Goal: Task Accomplishment & Management: Complete application form

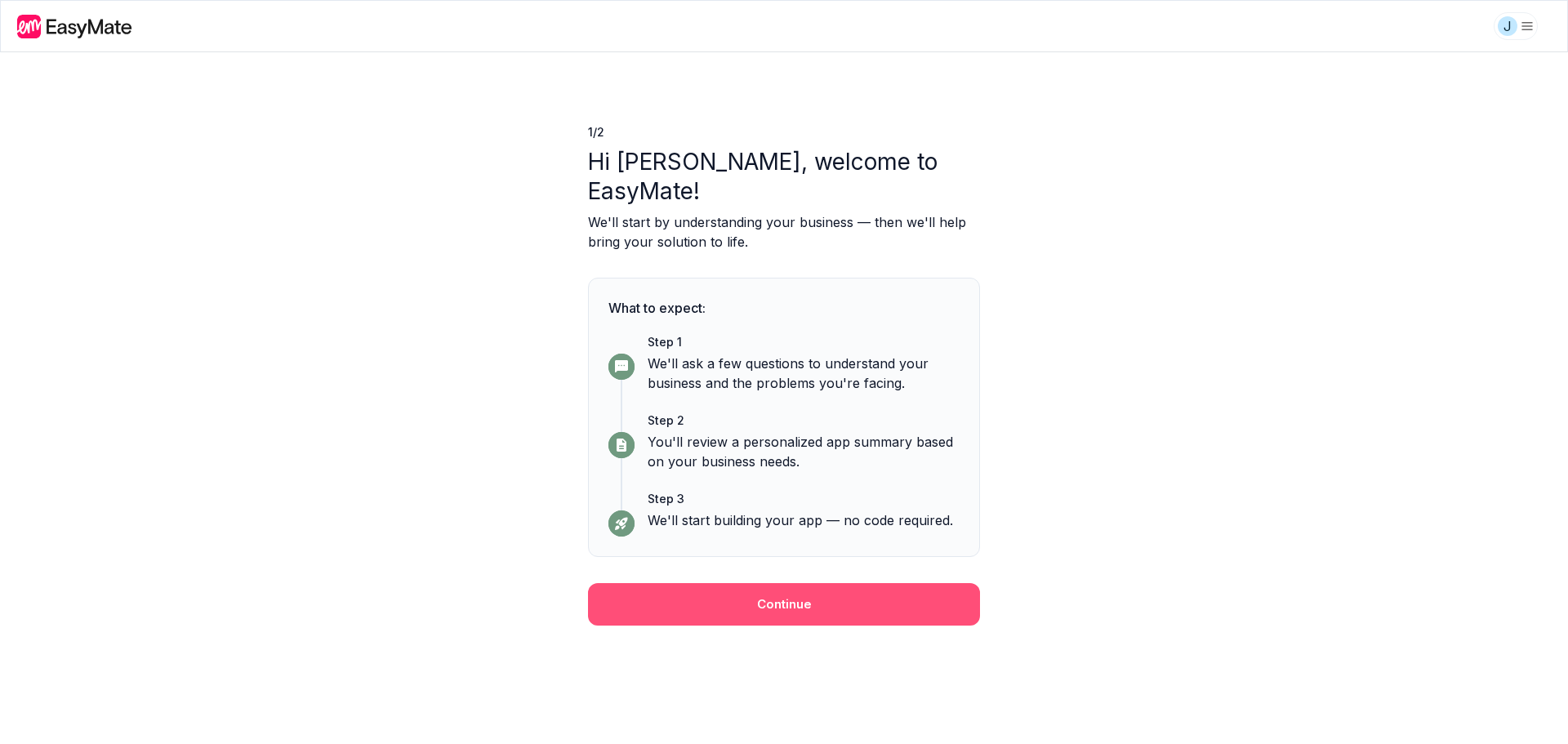
click at [844, 586] on button "Continue" at bounding box center [784, 604] width 392 height 43
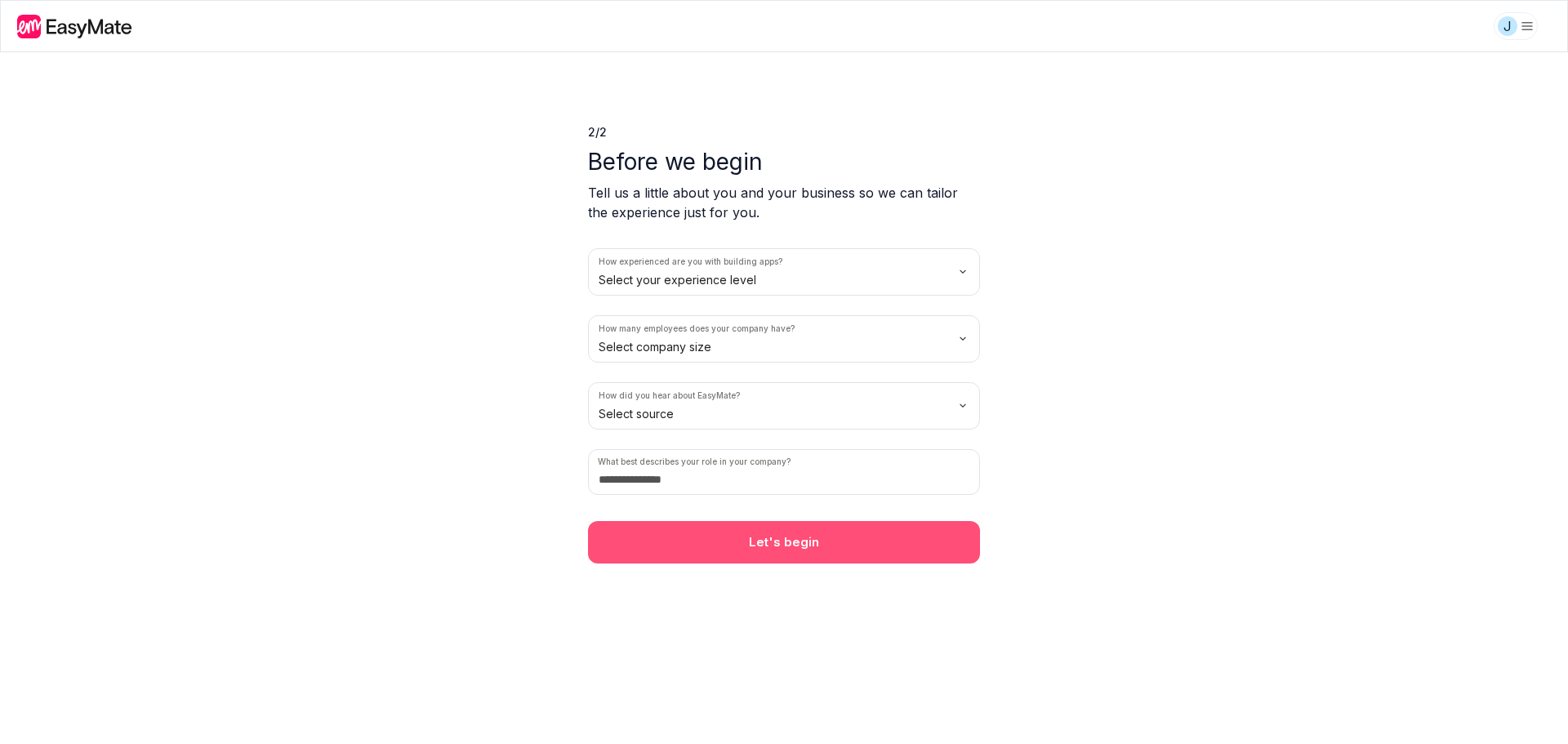
click at [903, 532] on button "Let's begin" at bounding box center [784, 542] width 392 height 43
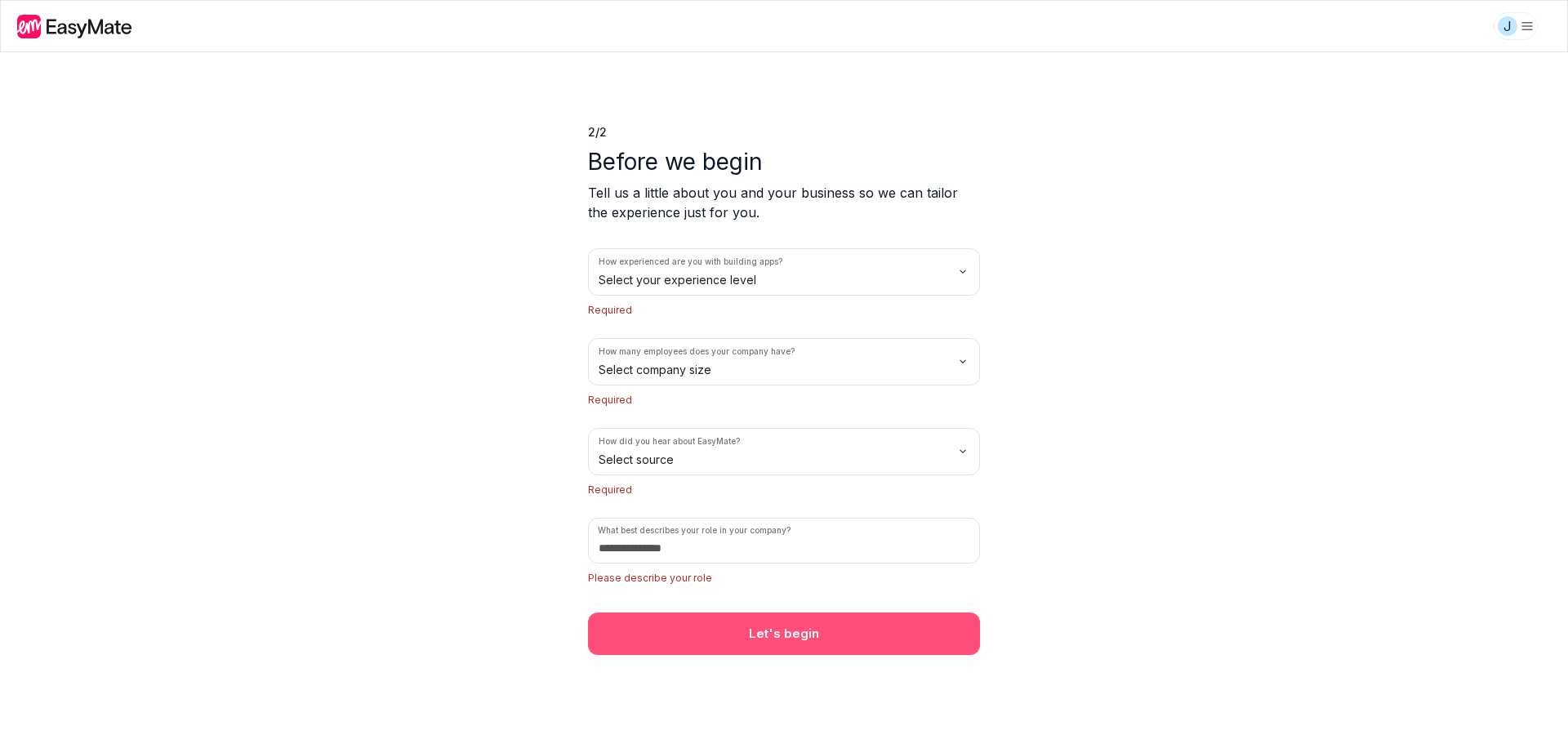
click at [879, 653] on button "Let's begin" at bounding box center [784, 634] width 392 height 43
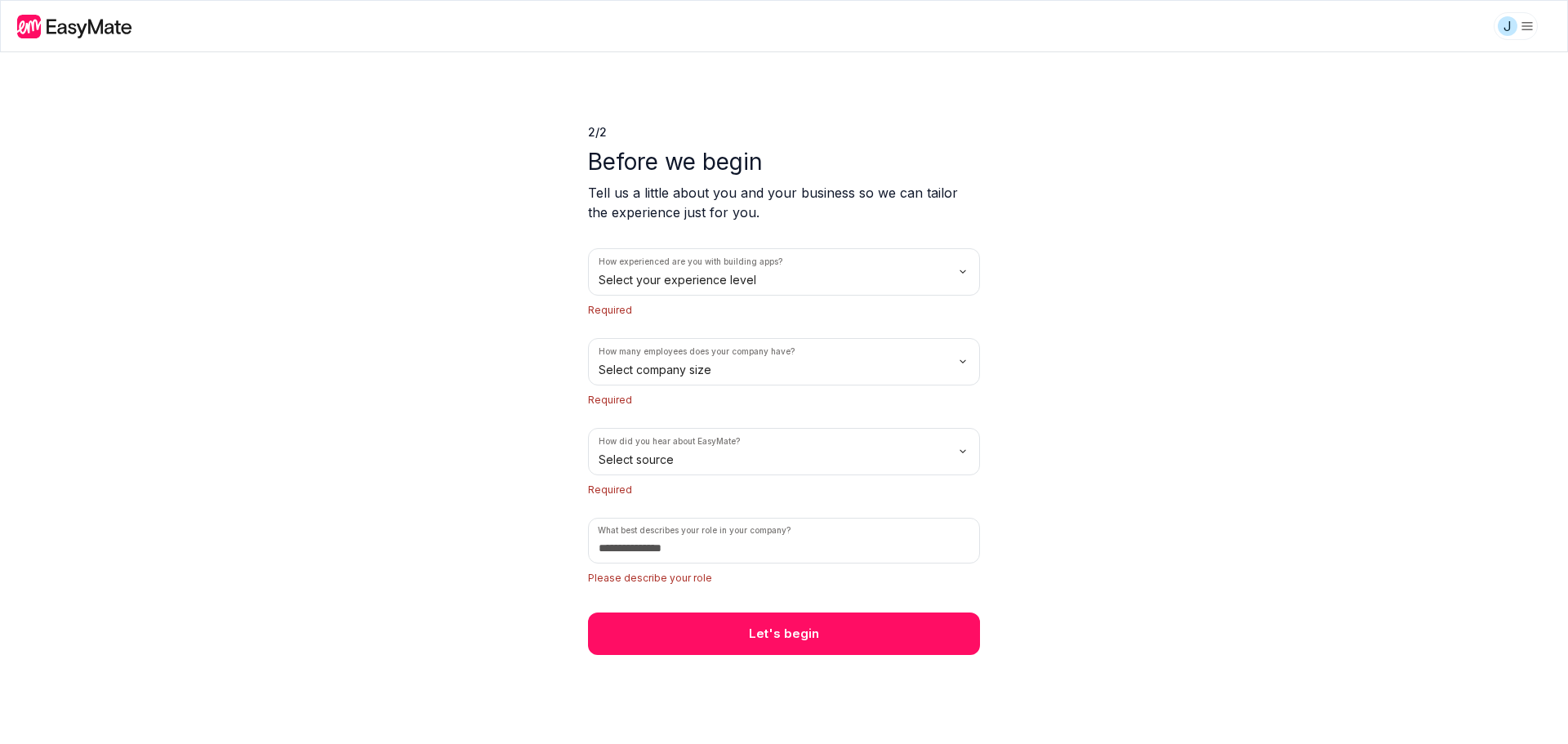
click at [807, 274] on html "We value your privacy We use cookies to enhance your browsing experience, serve…" at bounding box center [784, 372] width 1568 height 744
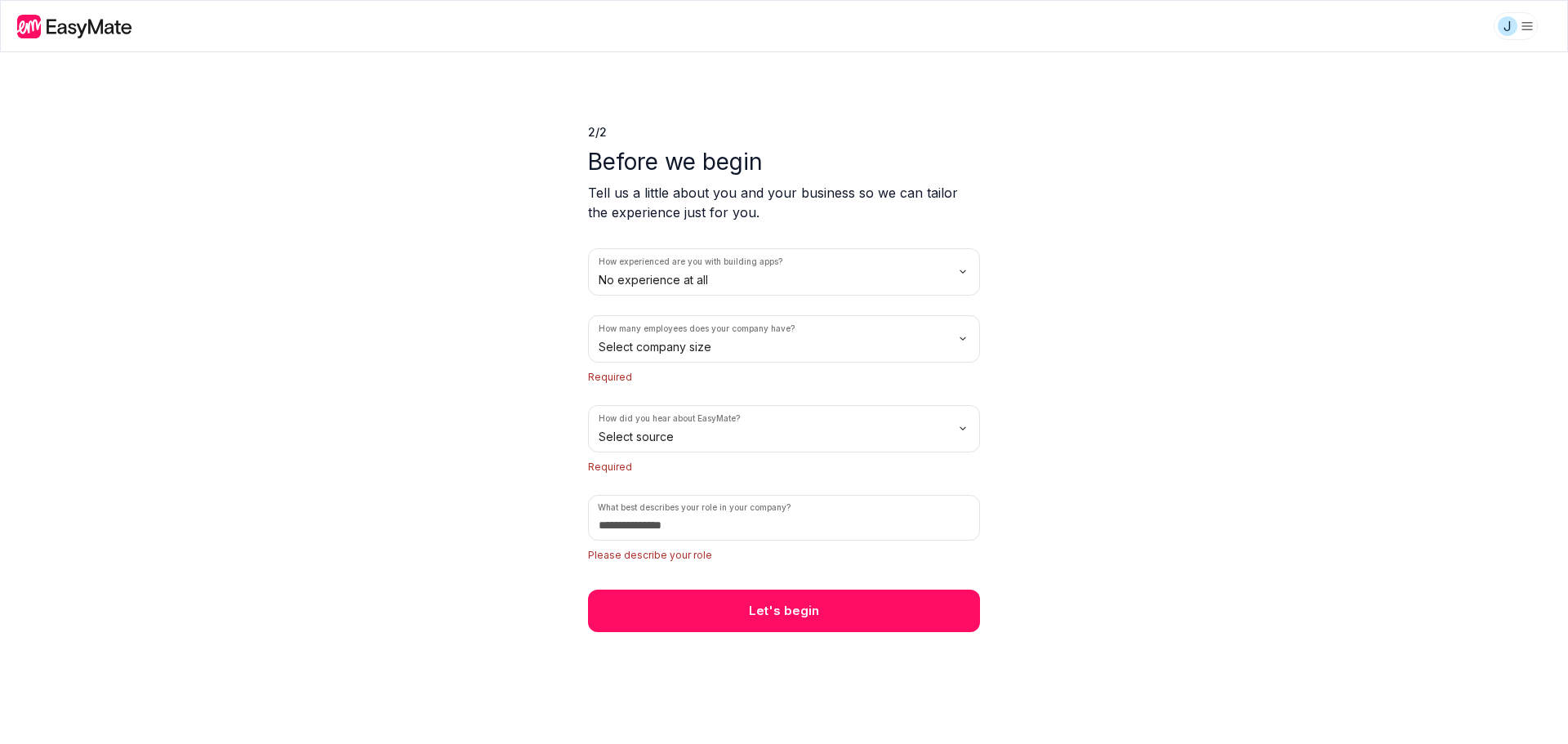
click at [781, 345] on html "We value your privacy We use cookies to enhance your browsing experience, serve…" at bounding box center [784, 372] width 1568 height 744
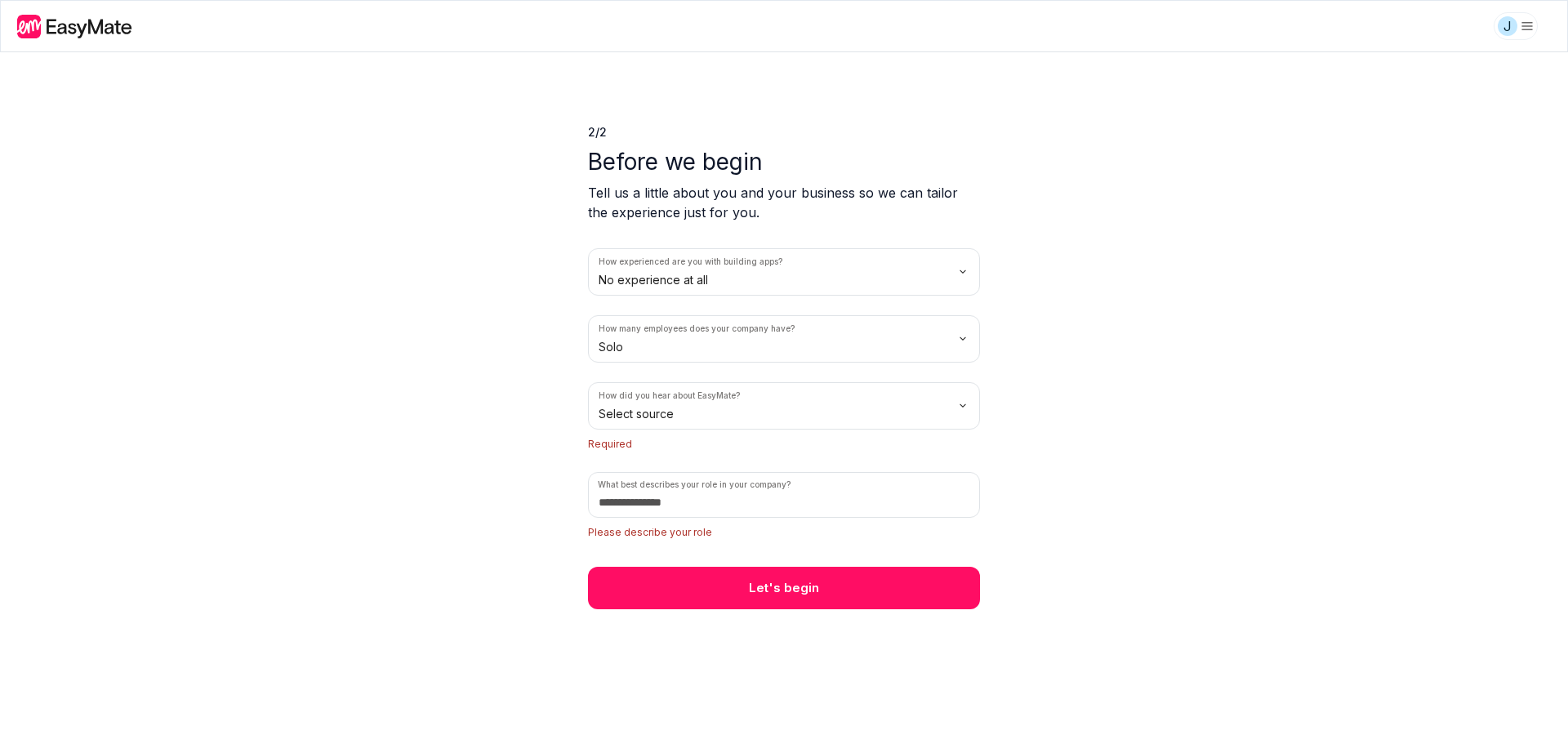
click at [755, 411] on html "We value your privacy We use cookies to enhance your browsing experience, serve…" at bounding box center [784, 372] width 1568 height 744
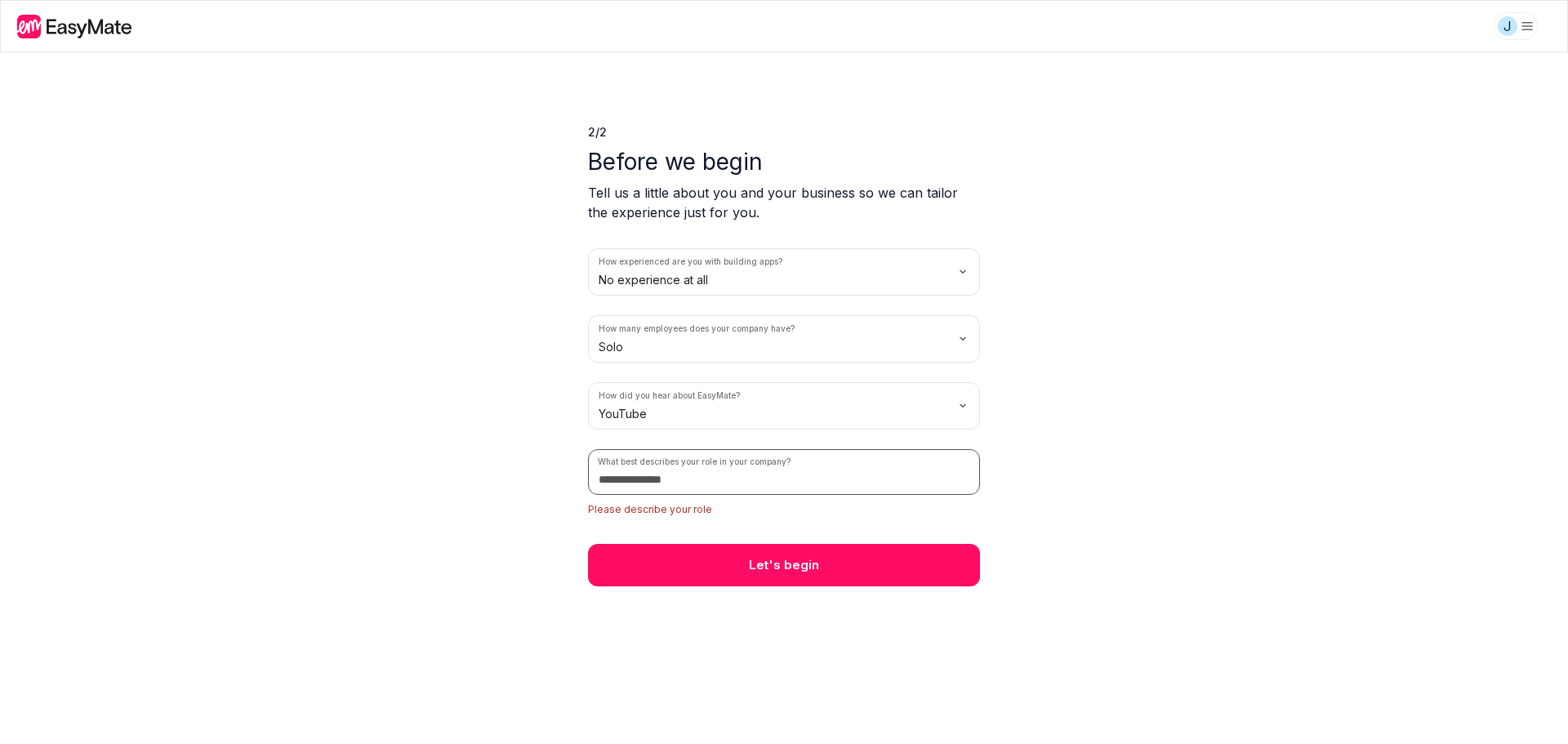
click at [723, 484] on input at bounding box center [784, 472] width 392 height 46
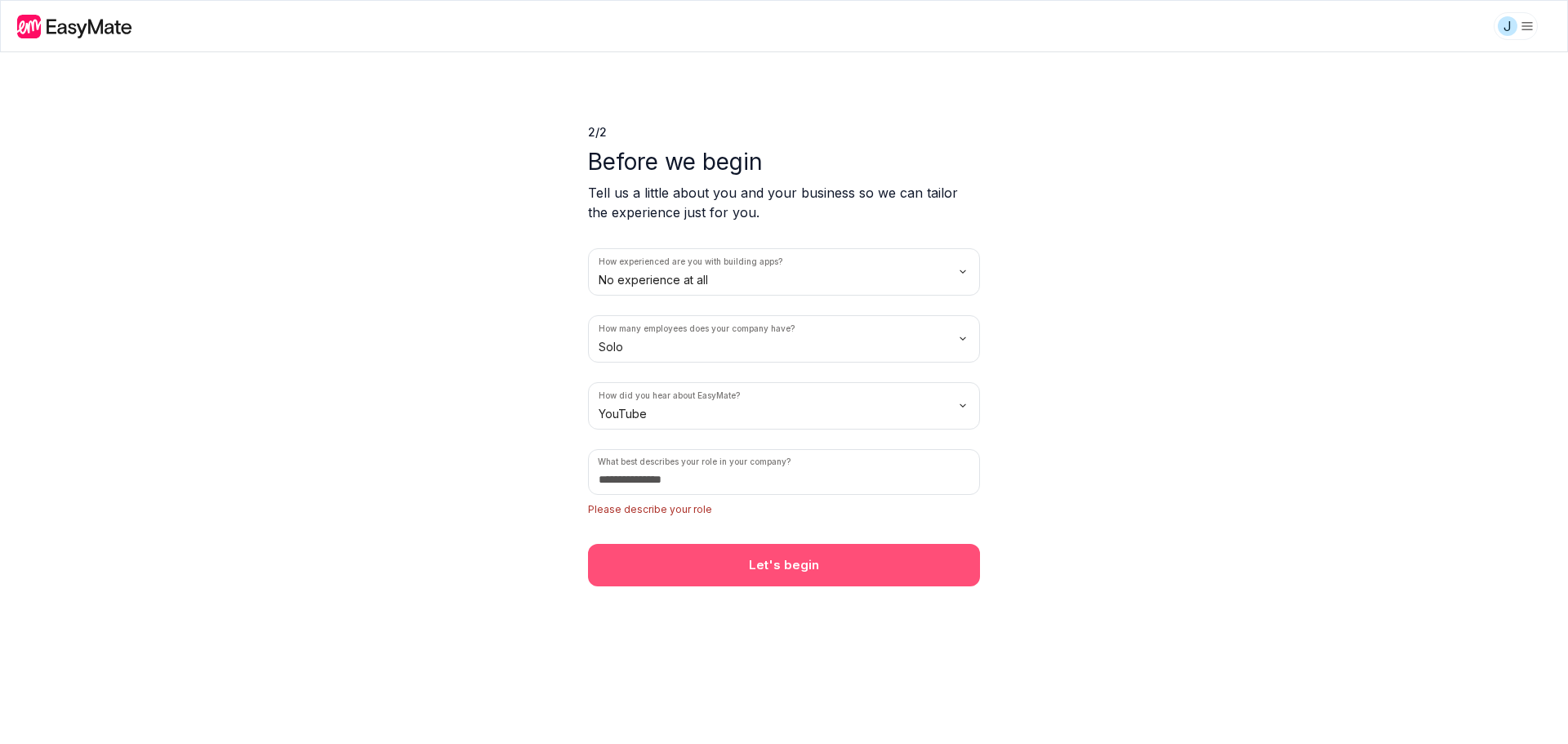
click at [775, 574] on button "Let's begin" at bounding box center [784, 565] width 392 height 43
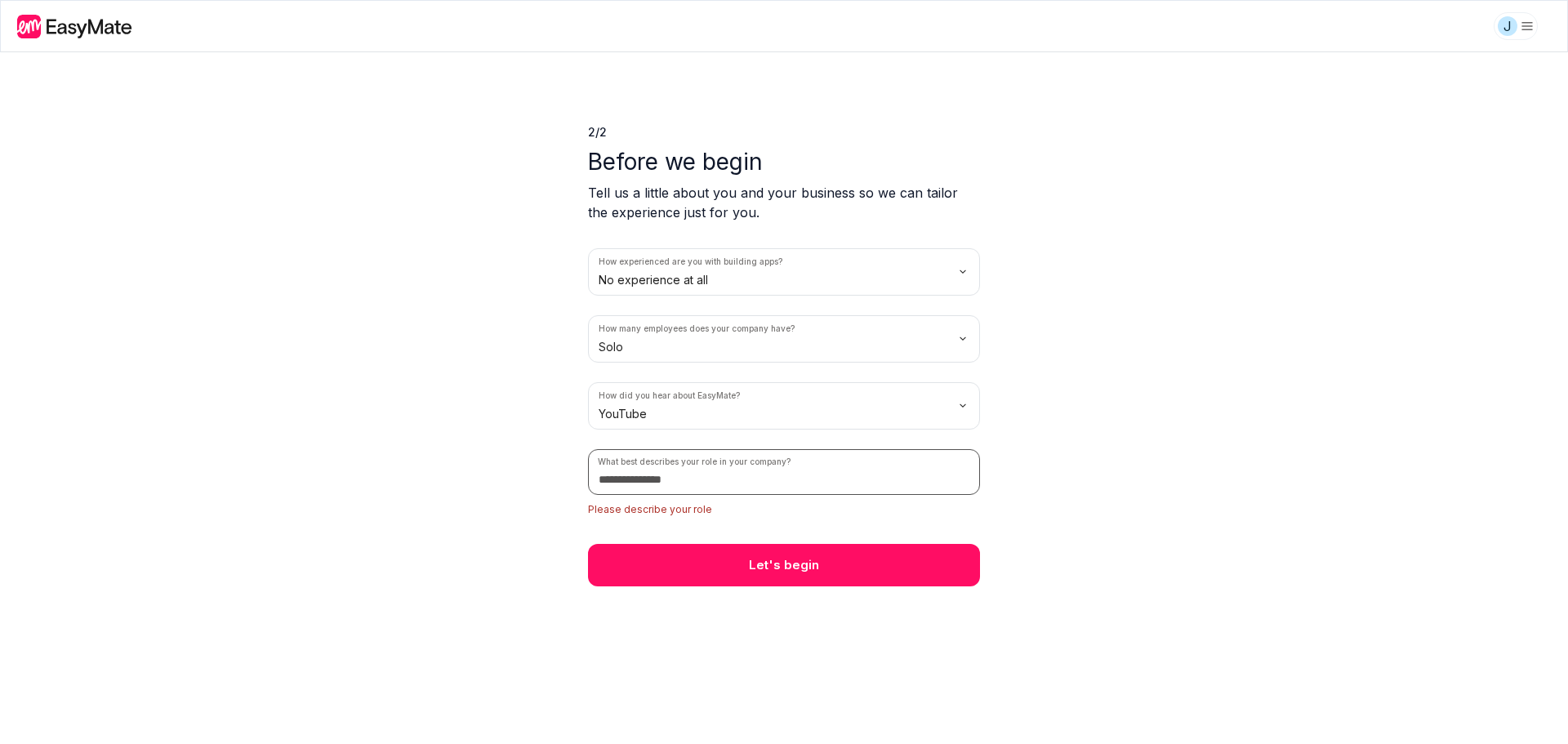
click at [707, 487] on input at bounding box center [784, 472] width 392 height 46
click at [1065, 500] on div "2 / 2 Before we begin Tell us a little about you and your business so we can ta…" at bounding box center [784, 398] width 1568 height 692
click at [83, 21] on icon at bounding box center [76, 27] width 118 height 23
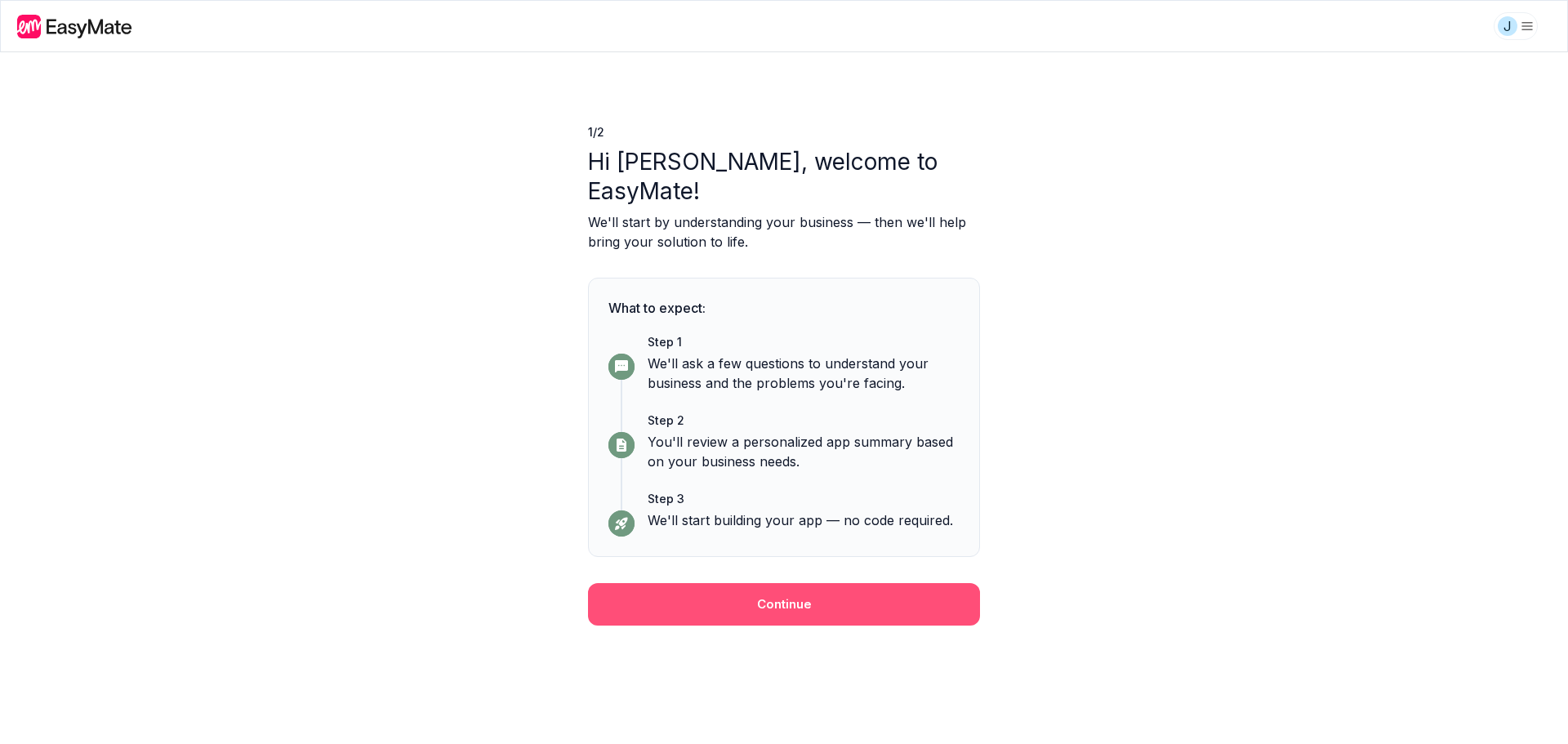
click at [838, 583] on button "Continue" at bounding box center [784, 604] width 392 height 43
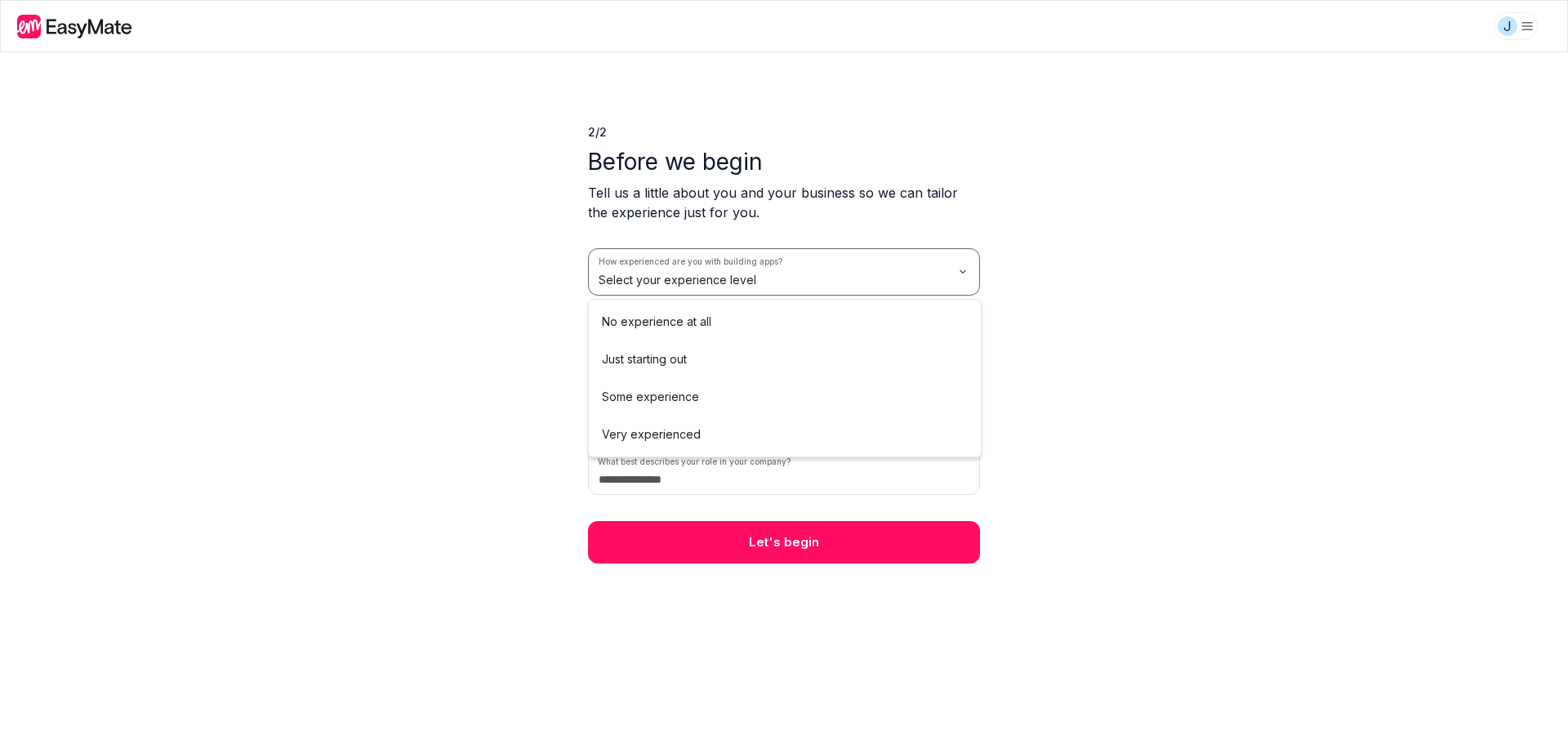
click at [808, 271] on html "We value your privacy We use cookies to enhance your browsing experience, serve…" at bounding box center [784, 372] width 1568 height 744
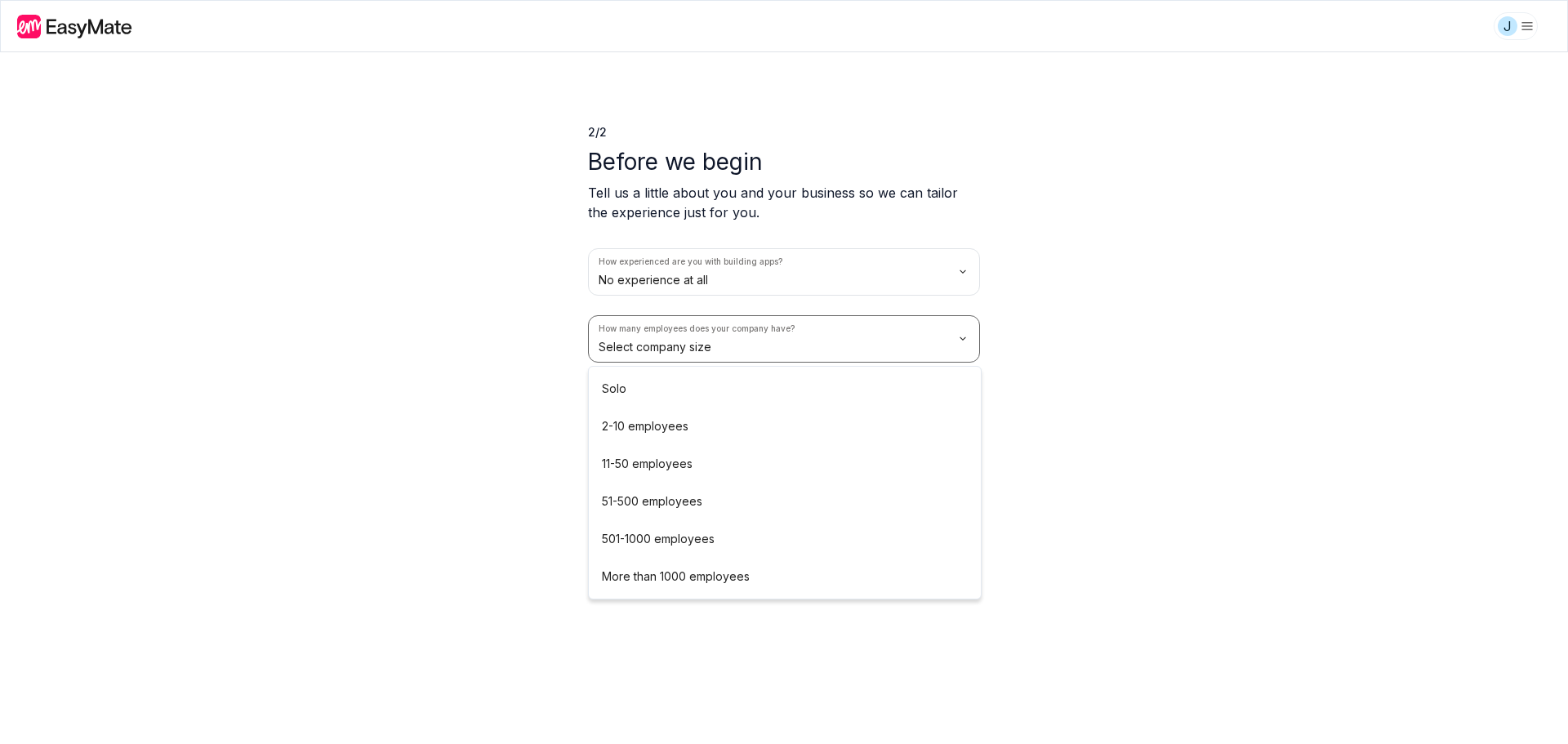
click at [748, 341] on html "We value your privacy We use cookies to enhance your browsing experience, serve…" at bounding box center [784, 372] width 1568 height 744
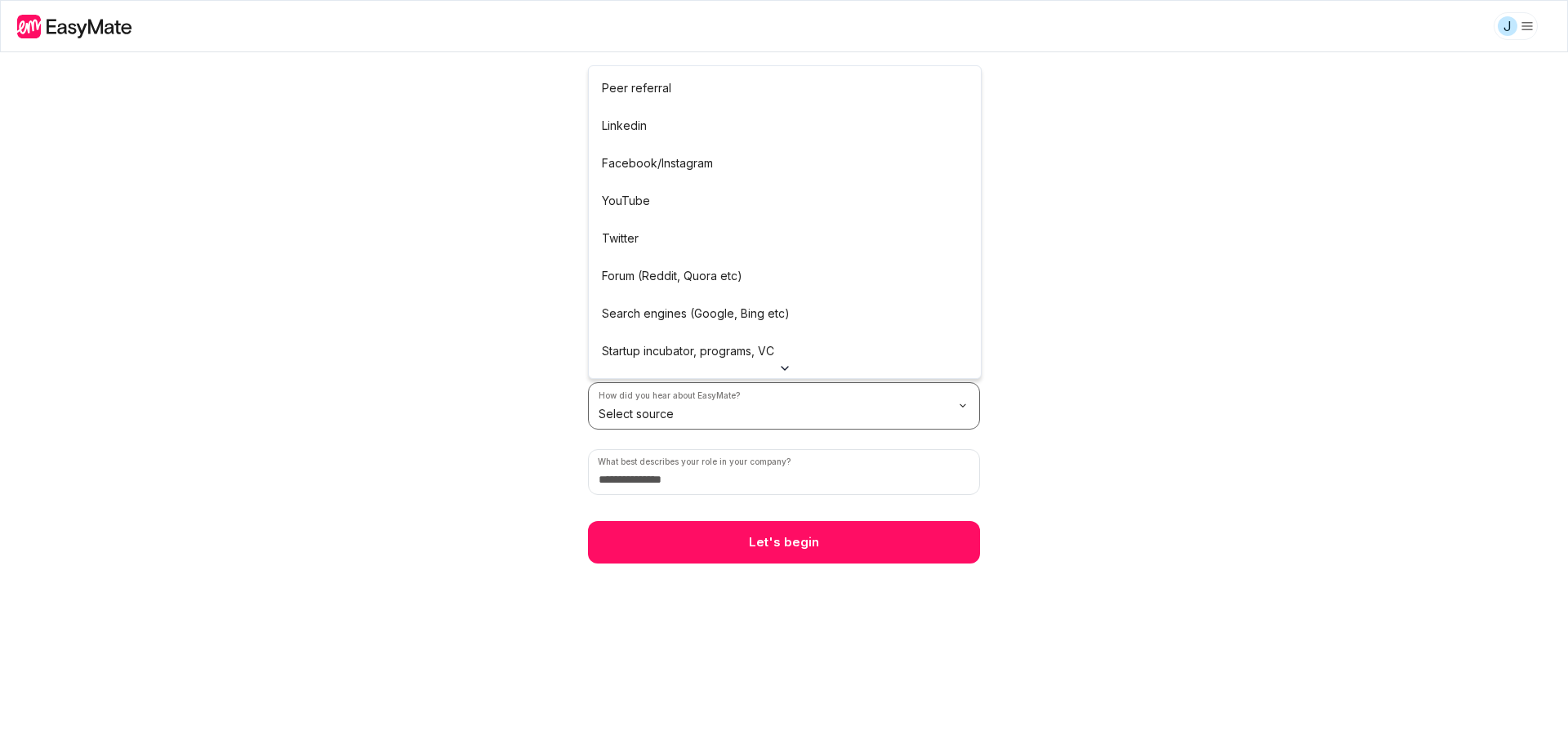
click at [722, 407] on html "We value your privacy We use cookies to enhance your browsing experience, serve…" at bounding box center [784, 372] width 1568 height 744
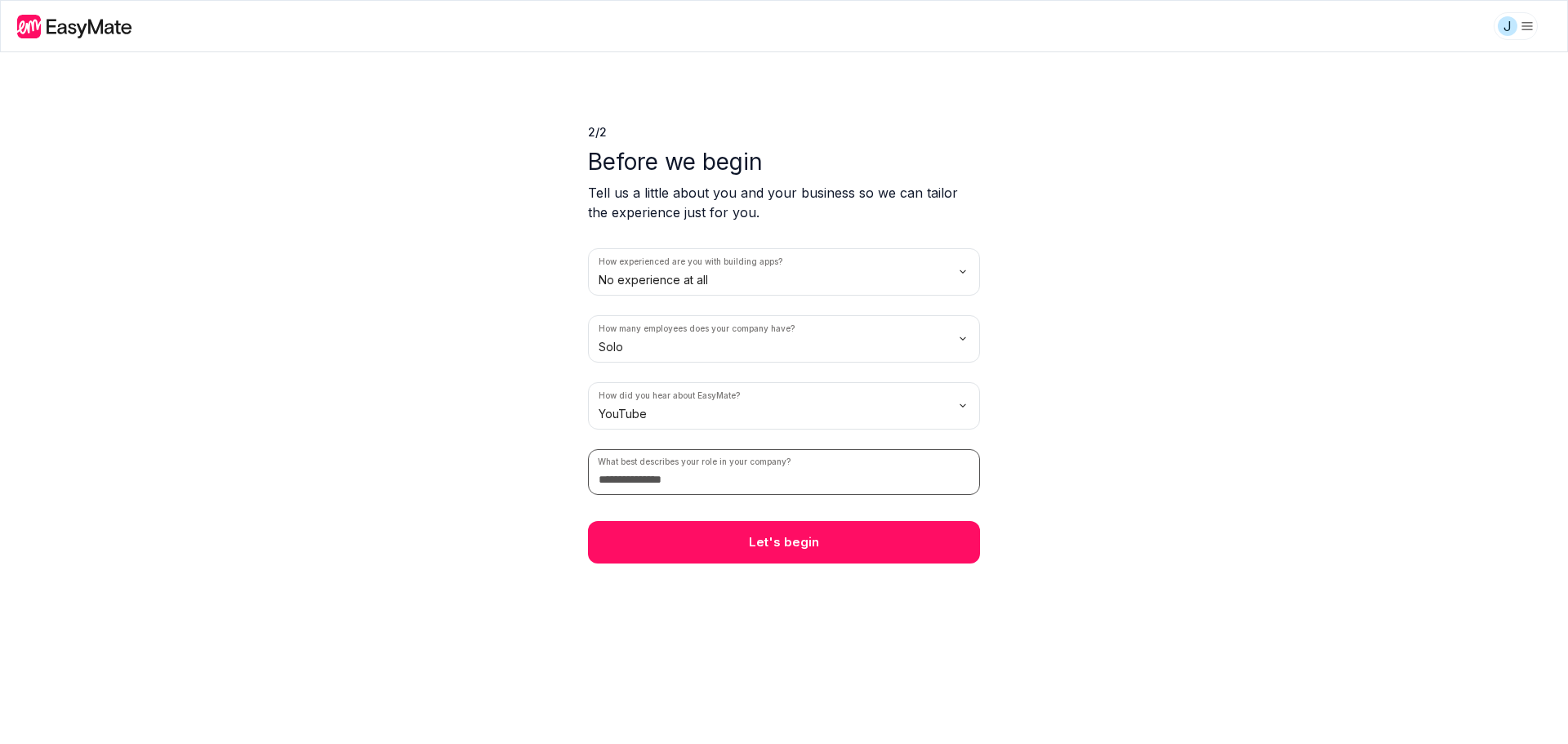
click at [668, 480] on input at bounding box center [784, 472] width 392 height 46
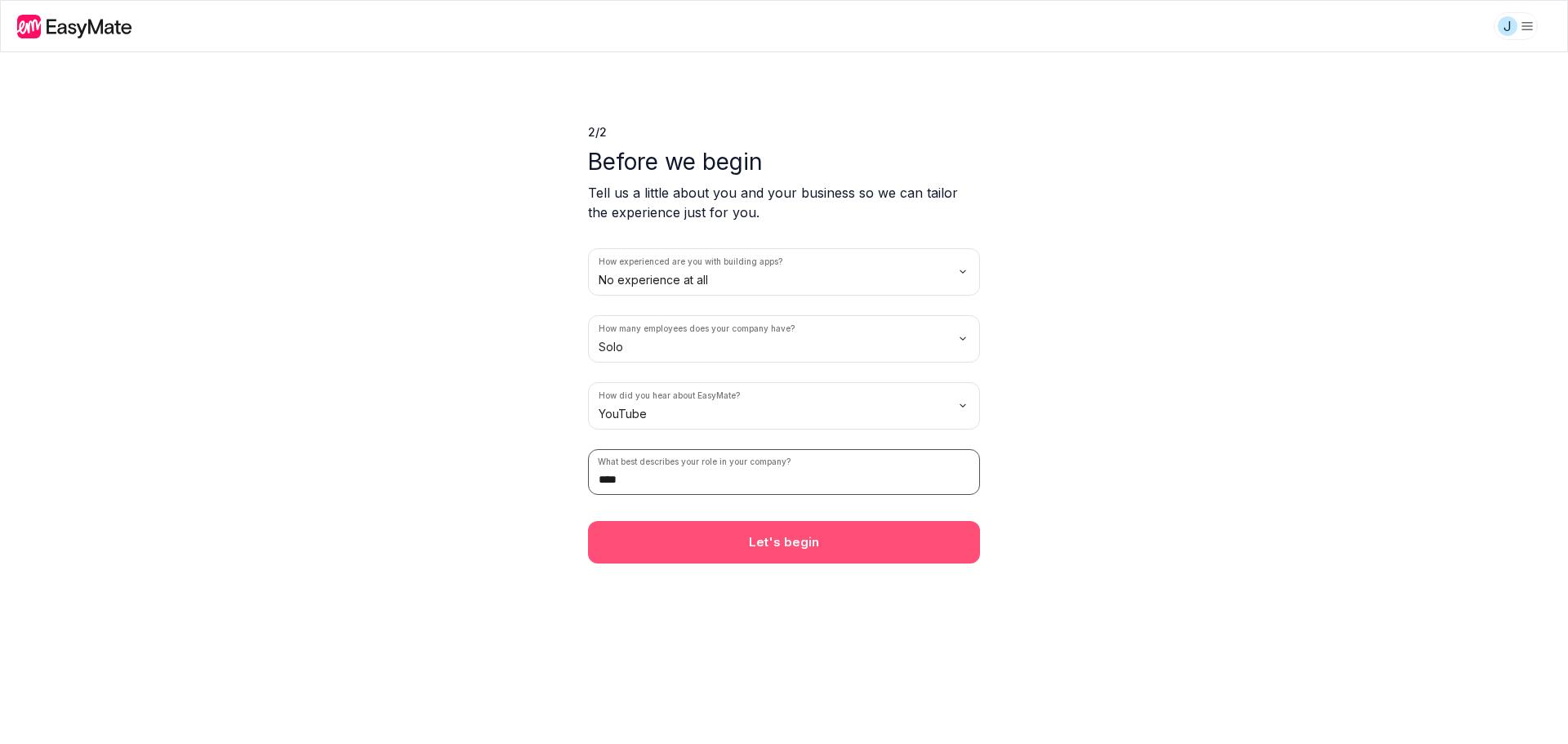
type input "****"
click at [849, 531] on button "Let's begin" at bounding box center [784, 542] width 392 height 43
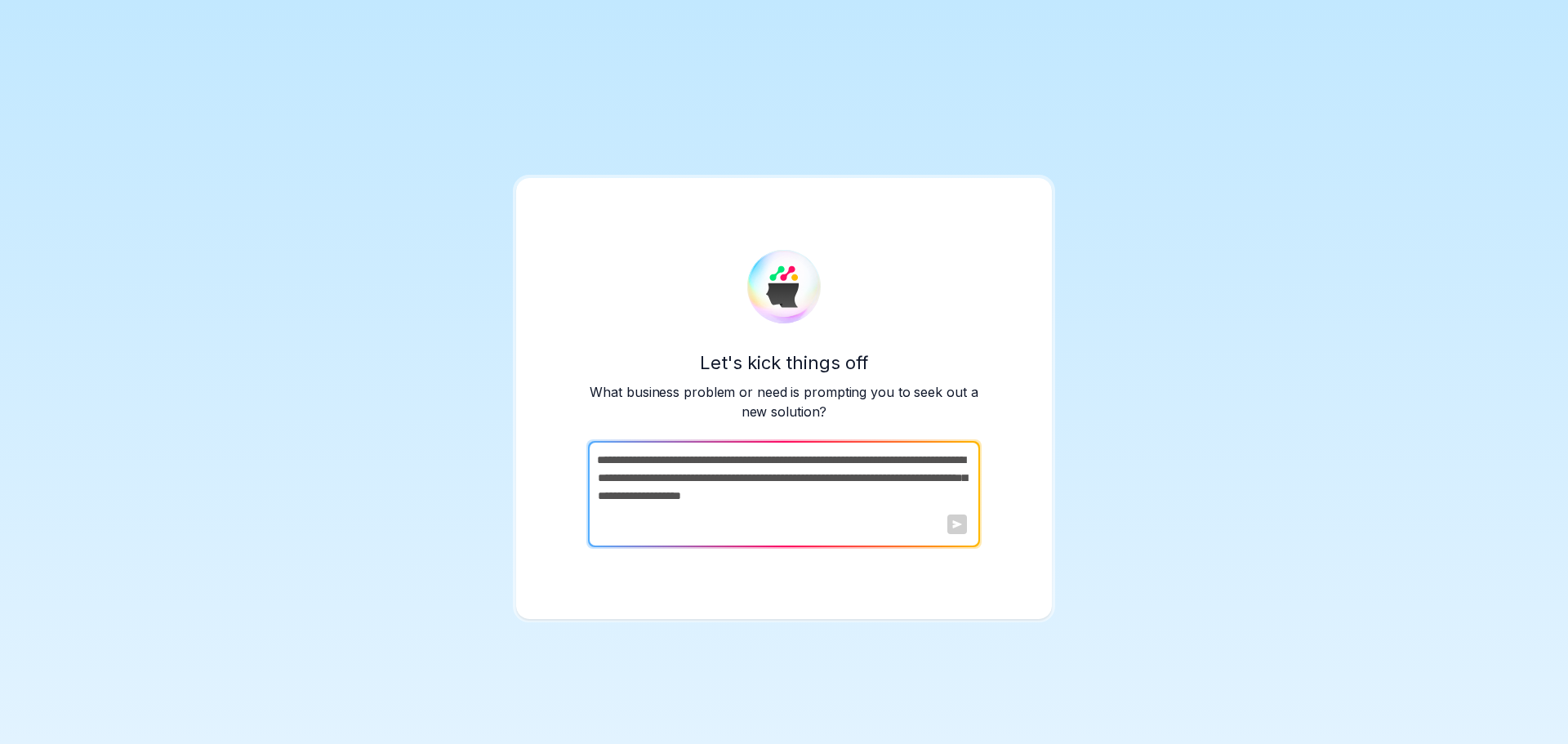
click at [715, 473] on textarea at bounding box center [782, 494] width 389 height 106
click at [807, 478] on textarea at bounding box center [782, 494] width 389 height 106
click at [952, 530] on div at bounding box center [956, 524] width 19 height 19
drag, startPoint x: 1182, startPoint y: 426, endPoint x: 1289, endPoint y: 359, distance: 126.2
click at [1186, 423] on div "Let's kick things off What business problem or need is prompting you to seek ou…" at bounding box center [784, 372] width 1568 height 744
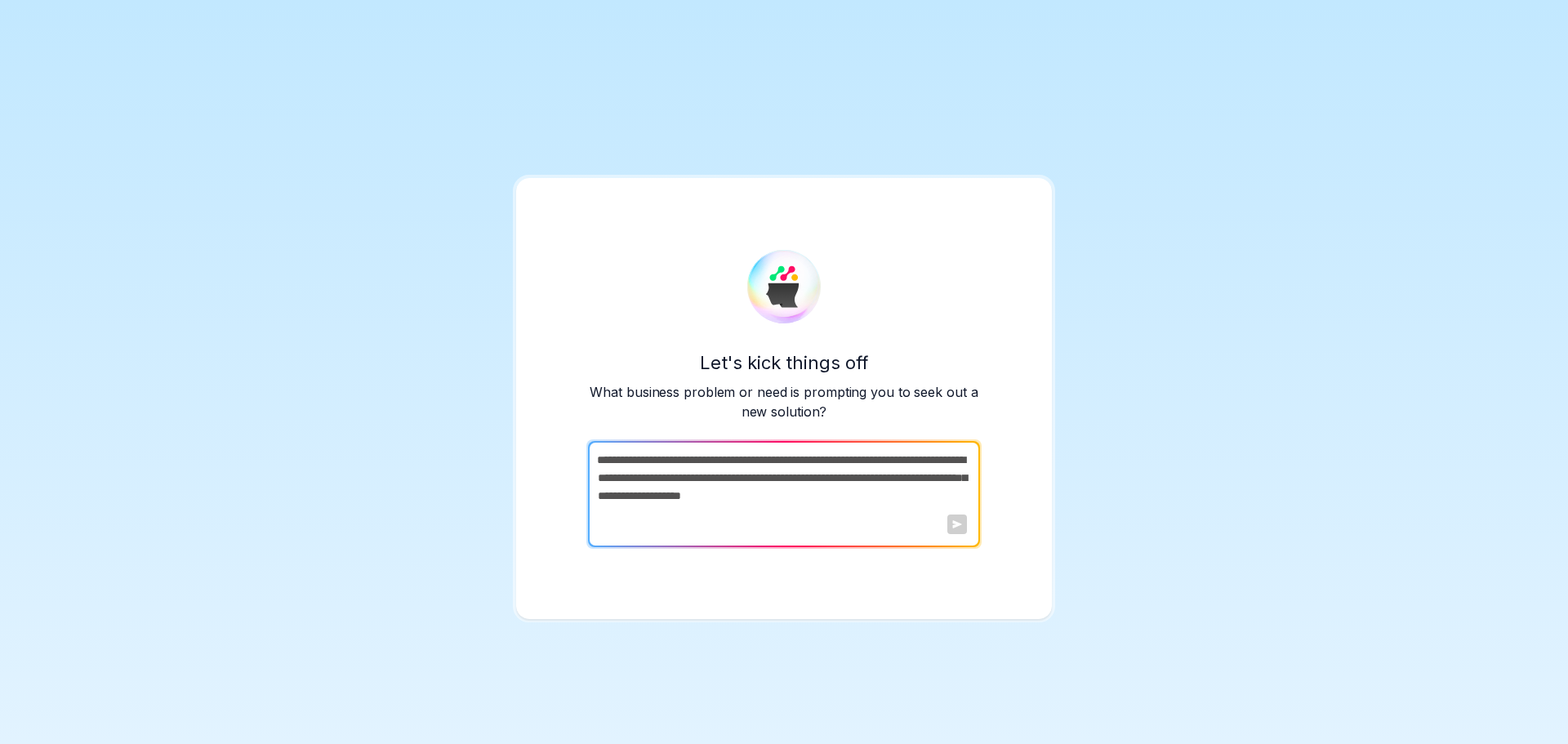
click at [785, 285] on img at bounding box center [784, 287] width 74 height 74
drag, startPoint x: 772, startPoint y: 384, endPoint x: 483, endPoint y: 137, distance: 380.2
click at [771, 385] on p "What business problem or need is prompting you to seek out a new solution?" at bounding box center [784, 402] width 392 height 39
drag, startPoint x: 853, startPoint y: 349, endPoint x: 862, endPoint y: 371, distance: 23.8
click at [853, 348] on div "Let's kick things off What business problem or need is prompting you to seek ou…" at bounding box center [784, 398] width 392 height 297
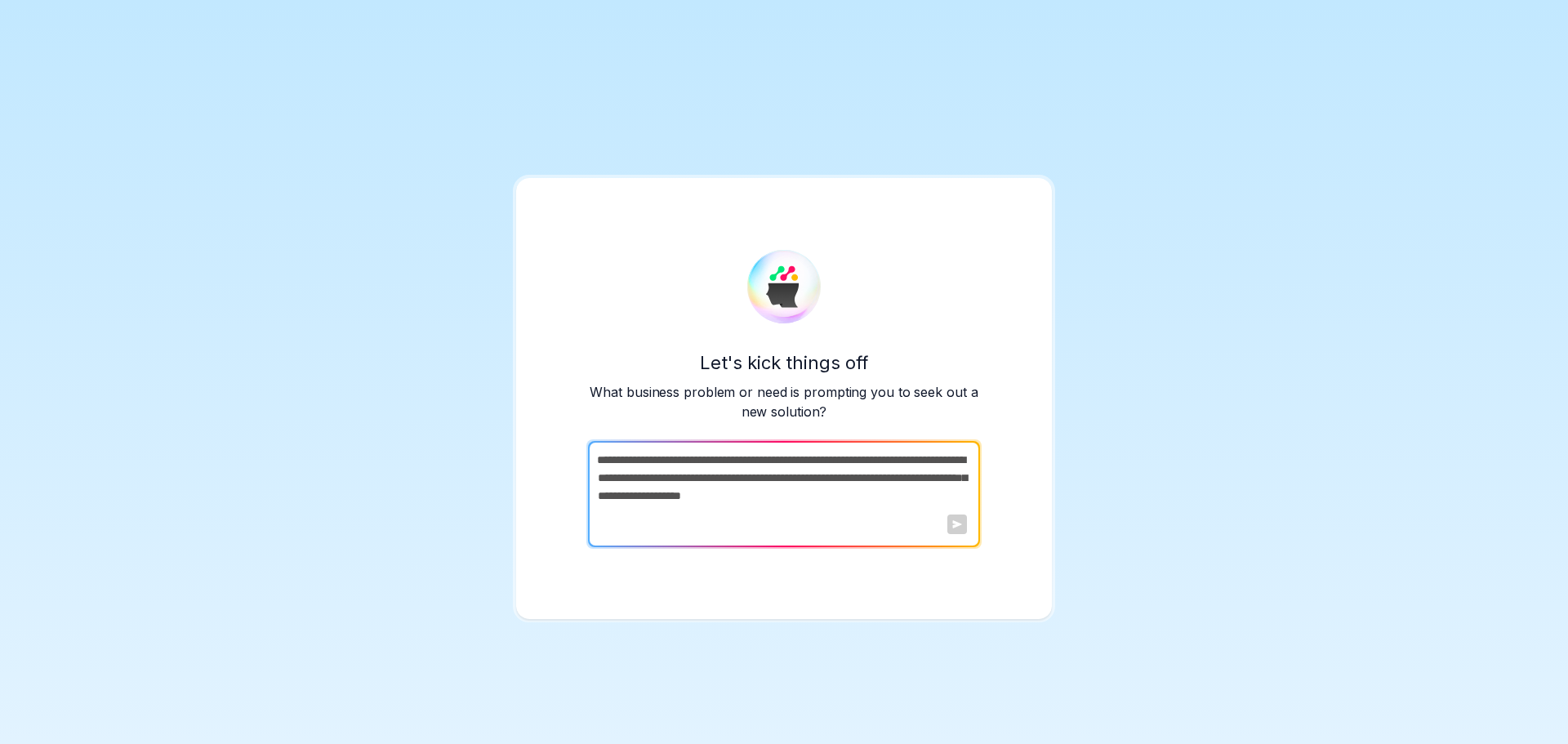
drag, startPoint x: 956, startPoint y: 533, endPoint x: 875, endPoint y: 477, distance: 98.5
click at [954, 531] on div at bounding box center [956, 524] width 19 height 19
click at [875, 469] on textarea at bounding box center [782, 494] width 389 height 106
click at [884, 465] on textarea at bounding box center [782, 494] width 389 height 106
click at [800, 494] on textarea at bounding box center [782, 494] width 389 height 106
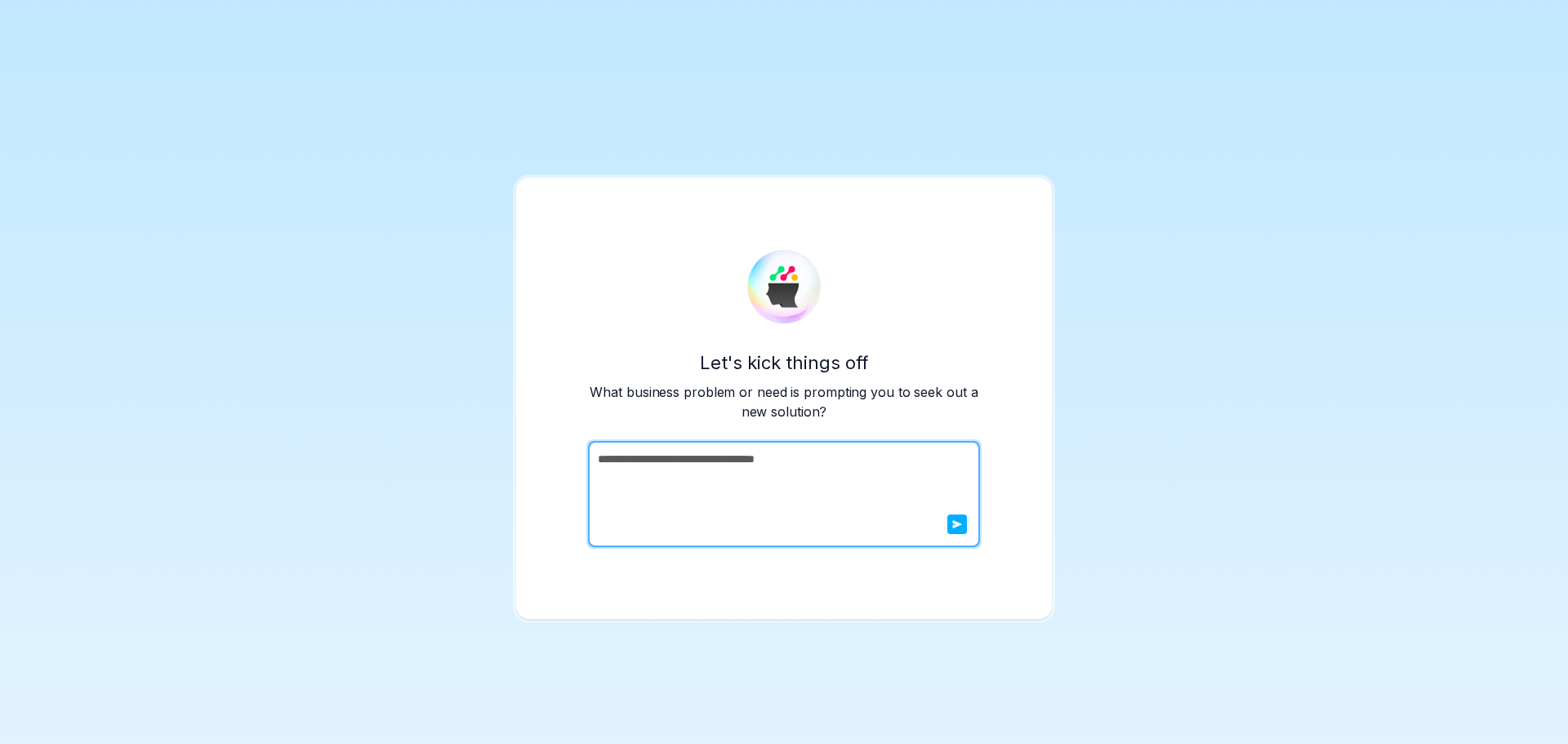
type textarea "**********"
click at [952, 530] on button "submit" at bounding box center [956, 524] width 19 height 19
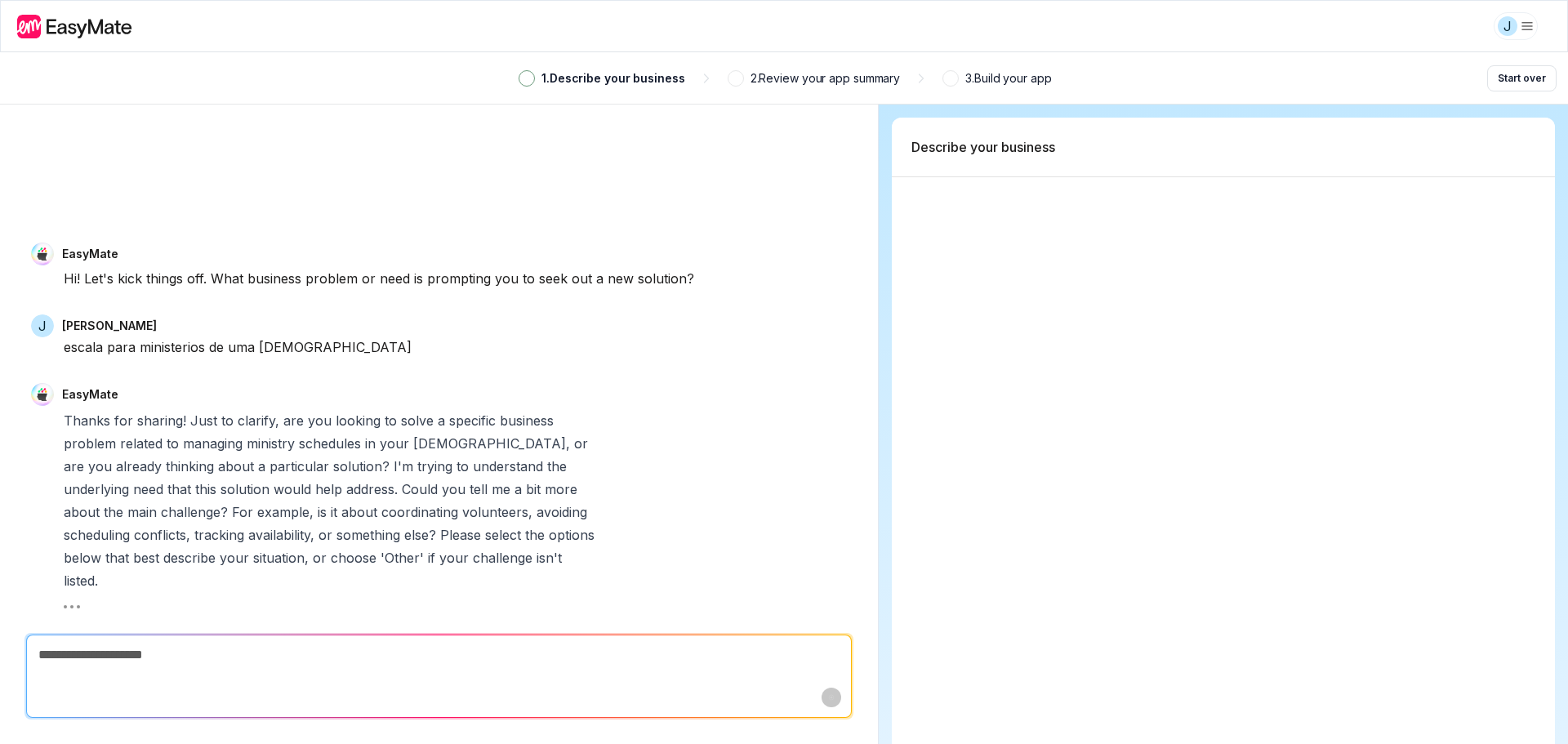
type textarea "*"
